Goal: Information Seeking & Learning: Compare options

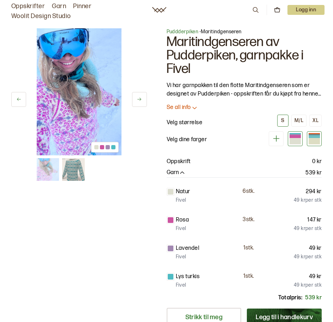
click at [313, 136] on div at bounding box center [314, 136] width 11 height 3
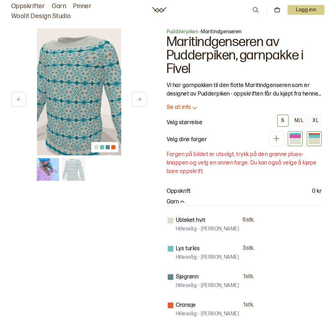
click at [299, 145] on div at bounding box center [295, 138] width 15 height 15
click at [292, 142] on div at bounding box center [295, 141] width 11 height 6
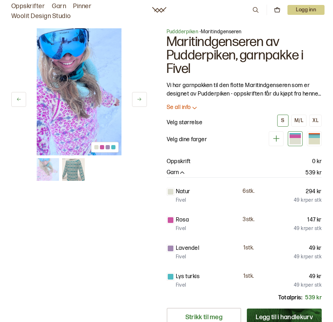
click at [276, 142] on icon at bounding box center [276, 138] width 9 height 9
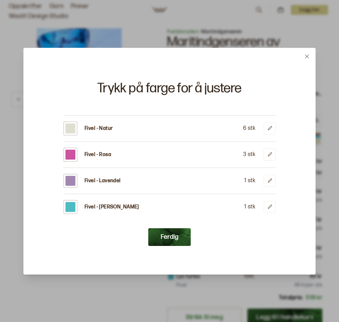
click at [298, 49] on button at bounding box center [306, 56] width 17 height 17
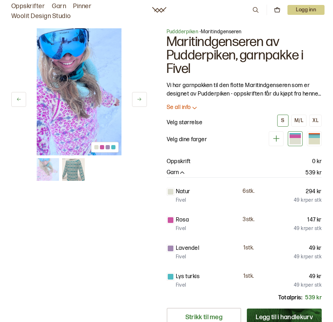
click at [194, 108] on icon at bounding box center [194, 107] width 7 height 7
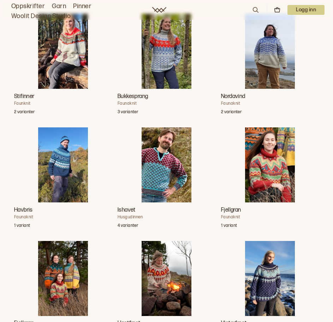
scroll to position [849, 0]
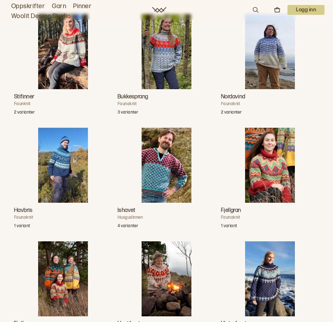
click at [273, 183] on img "Fjellgran" at bounding box center [270, 165] width 50 height 75
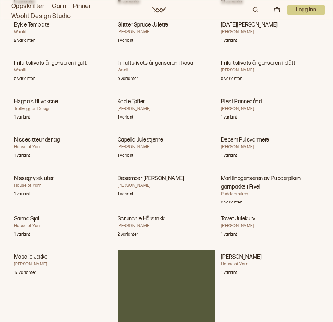
scroll to position [4379, 0]
